Goal: Transaction & Acquisition: Book appointment/travel/reservation

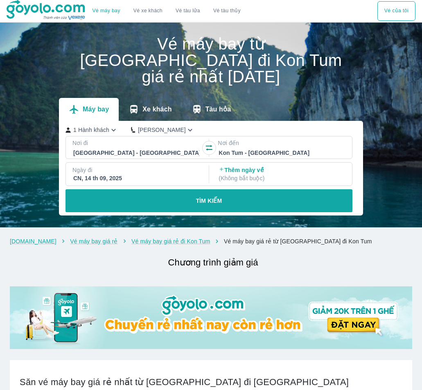
click at [161, 174] on div "CN, 14 th 09, 2025" at bounding box center [136, 178] width 126 height 8
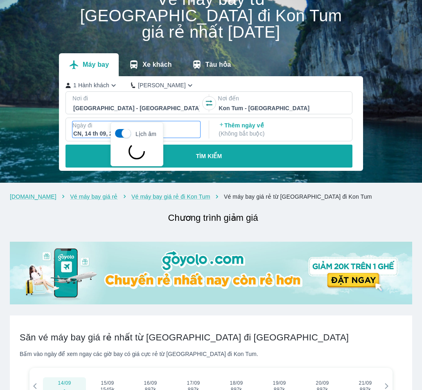
scroll to position [47, 0]
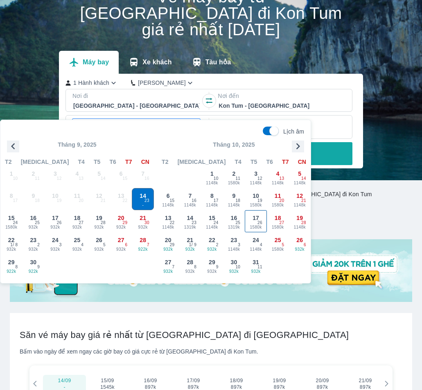
click at [253, 218] on span "17" at bounding box center [255, 218] width 7 height 8
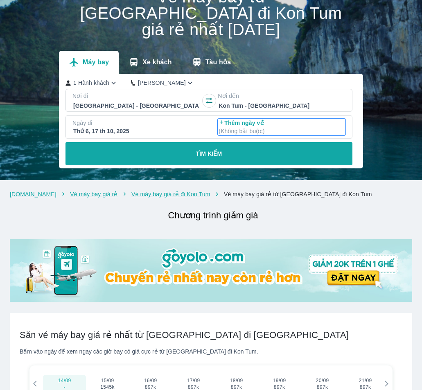
click at [283, 119] on p "Thêm ngày về ( Không bắt buộc )" at bounding box center [281, 127] width 126 height 16
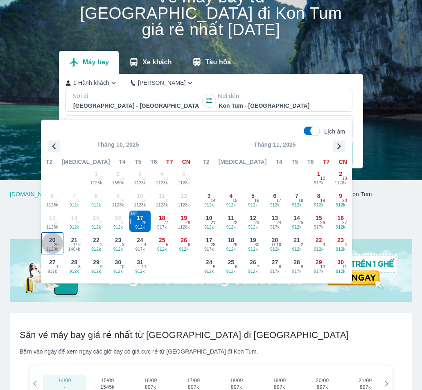
click at [56, 239] on div "20 1128k 29" at bounding box center [52, 242] width 21 height 21
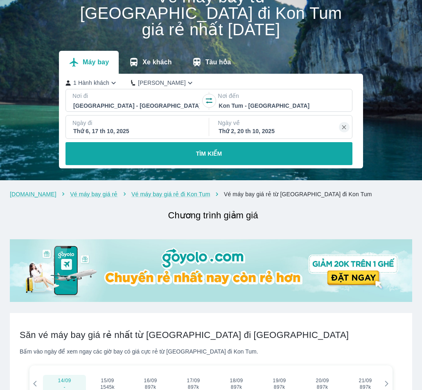
click at [203, 149] on p "TÌM KIẾM" at bounding box center [209, 153] width 26 height 8
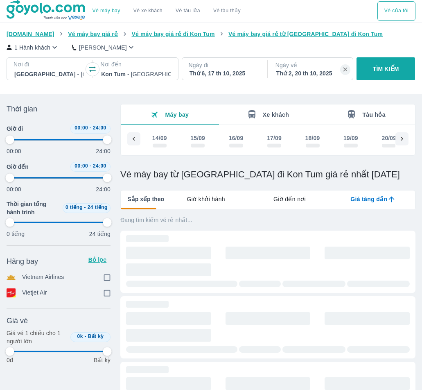
scroll to position [0, 1153]
type input "97.9166666666667"
checkbox input "true"
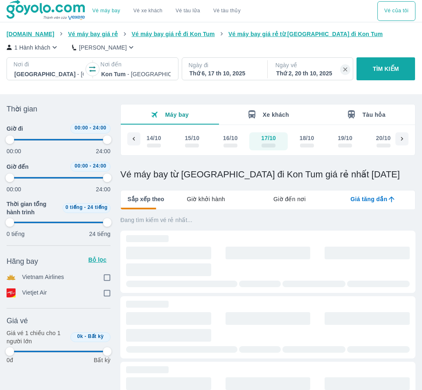
checkbox input "true"
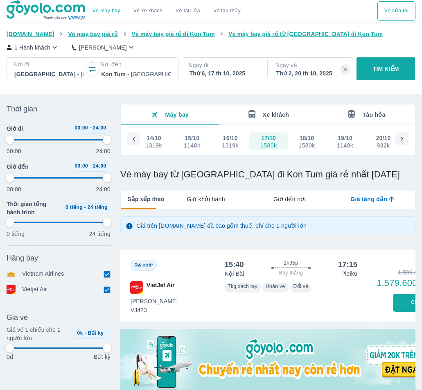
type input "97.9166666666667"
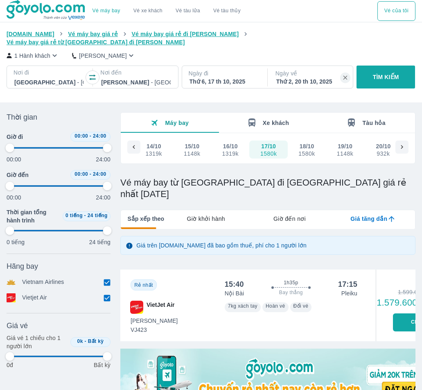
type input "97.9166666666667"
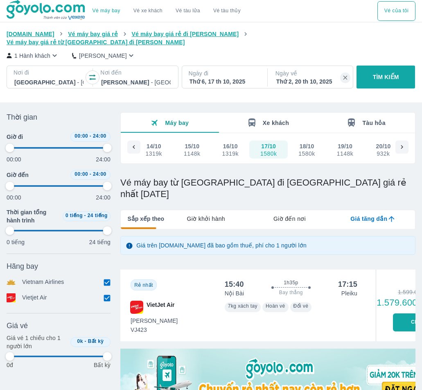
type input "97.9166666666667"
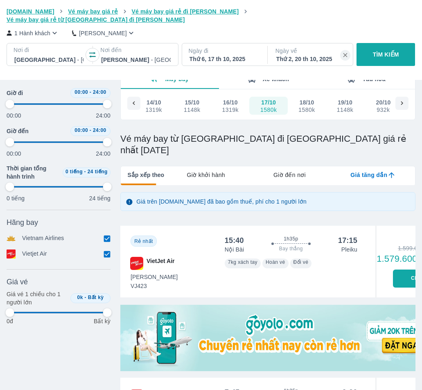
scroll to position [136, 0]
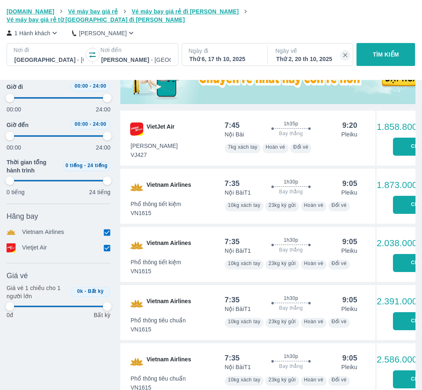
type input "97.9166666666667"
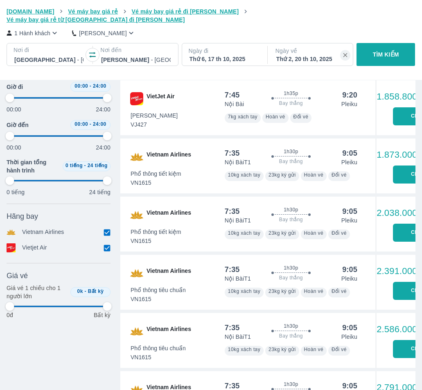
type input "97.9166666666667"
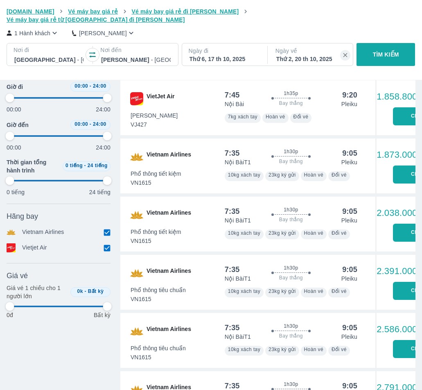
type input "97.9166666666667"
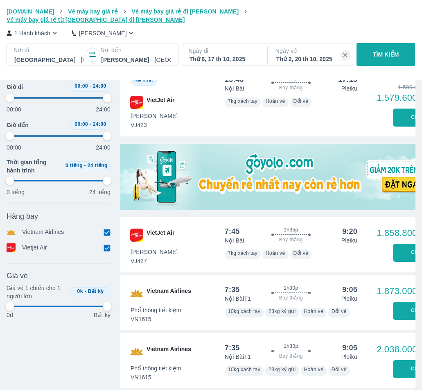
scroll to position [151, 0]
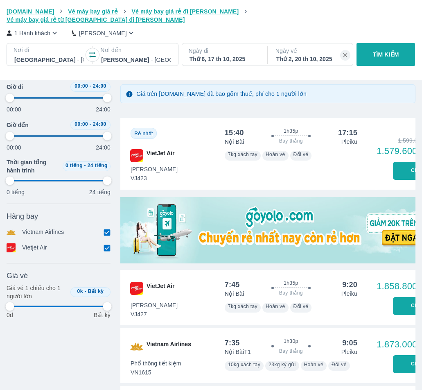
type input "97.9166666666667"
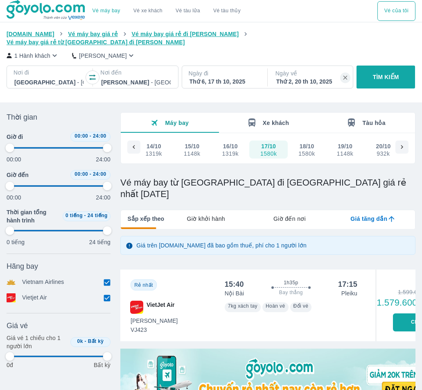
type input "97.9166666666667"
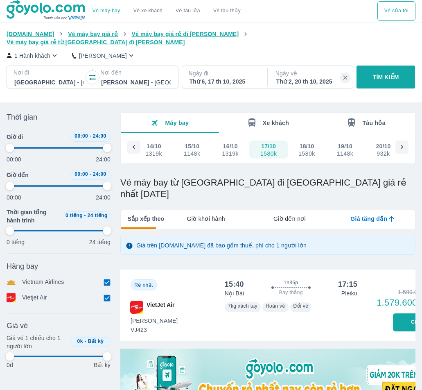
type input "97.9166666666667"
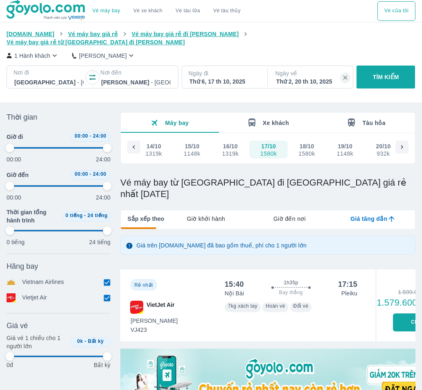
type input "97.9166666666667"
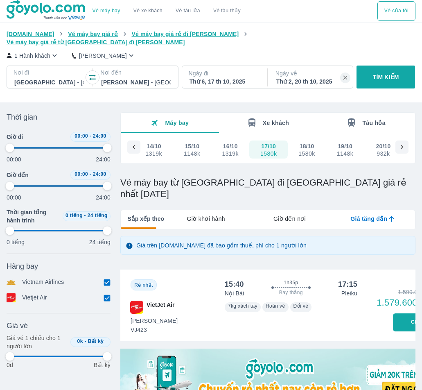
scroll to position [136, 0]
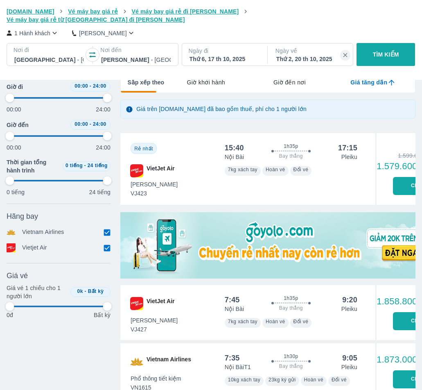
type input "97.9166666666667"
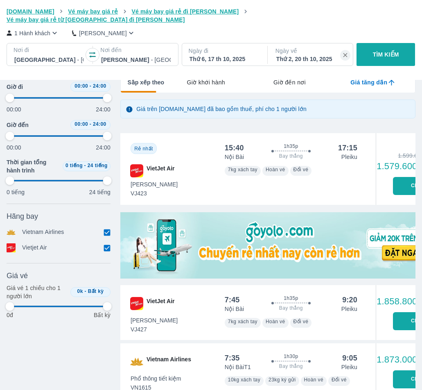
type input "97.9166666666667"
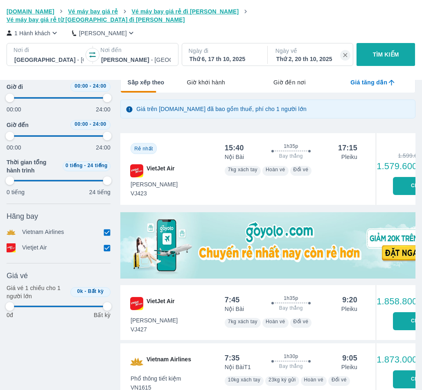
type input "97.9166666666667"
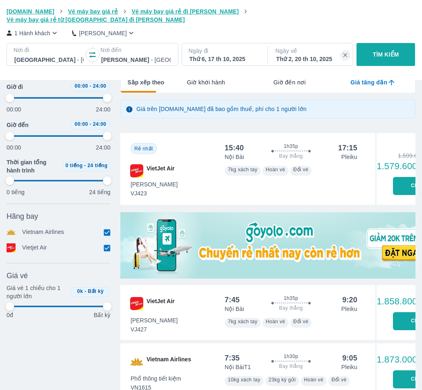
type input "97.9166666666667"
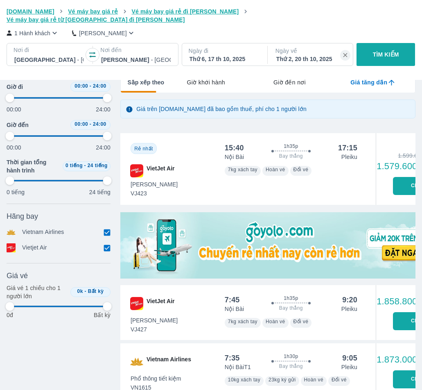
type input "97.9166666666667"
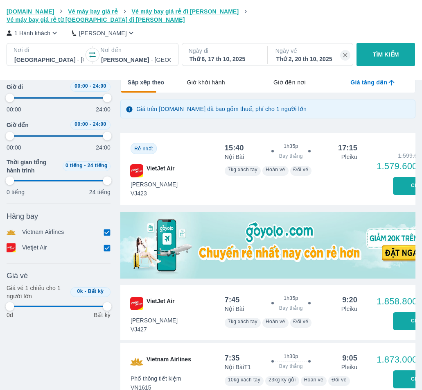
type input "97.9166666666667"
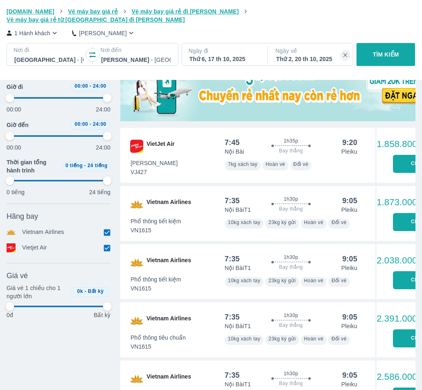
scroll to position [409, 0]
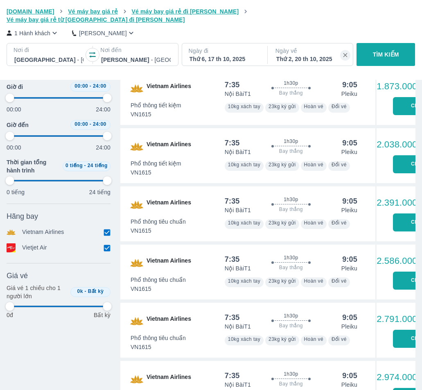
type input "97.9166666666667"
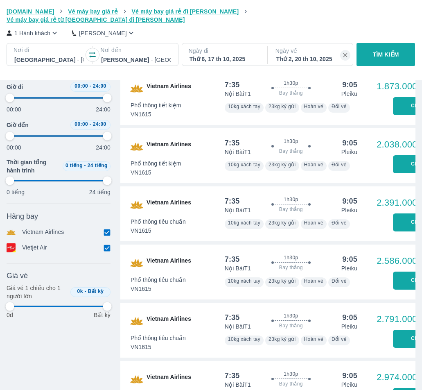
type input "97.9166666666667"
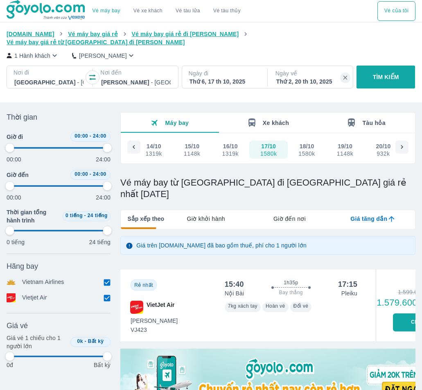
type input "97.9166666666667"
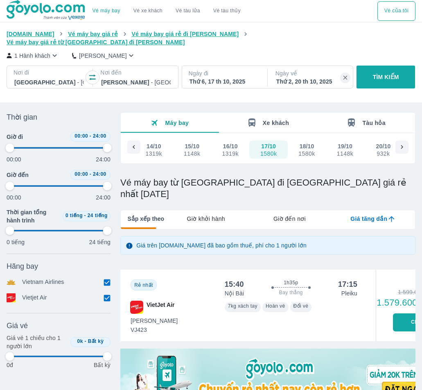
type input "97.9166666666667"
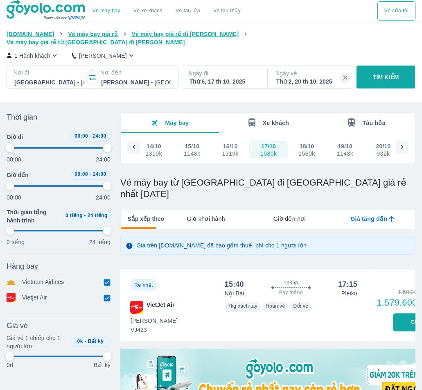
type input "97.9166666666667"
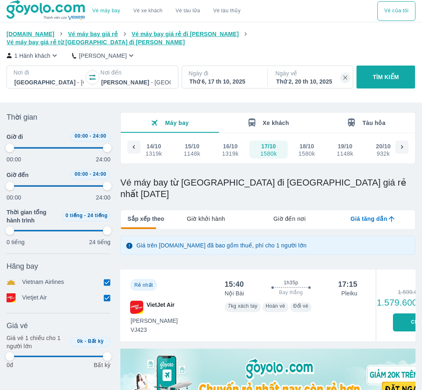
type input "97.9166666666667"
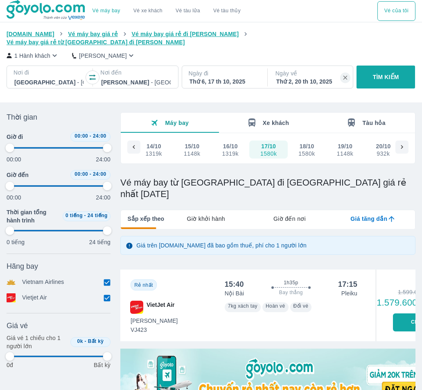
type input "97.9166666666667"
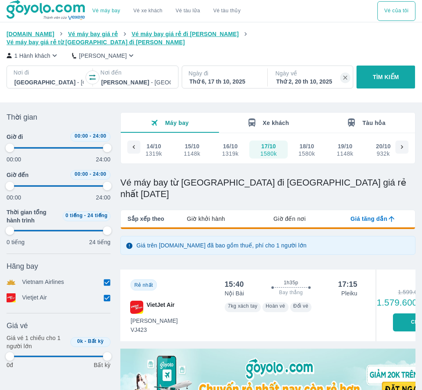
type input "97.9166666666667"
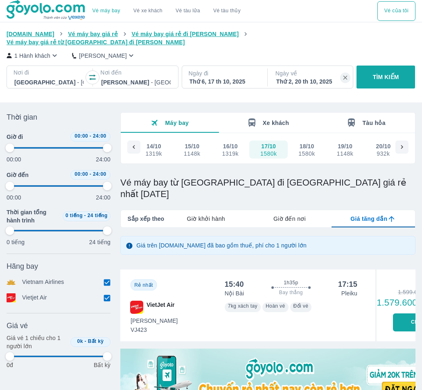
type input "97.9166666666667"
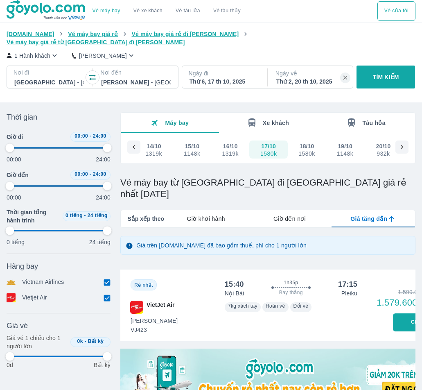
type input "97.9166666666667"
